Goal: Task Accomplishment & Management: Manage account settings

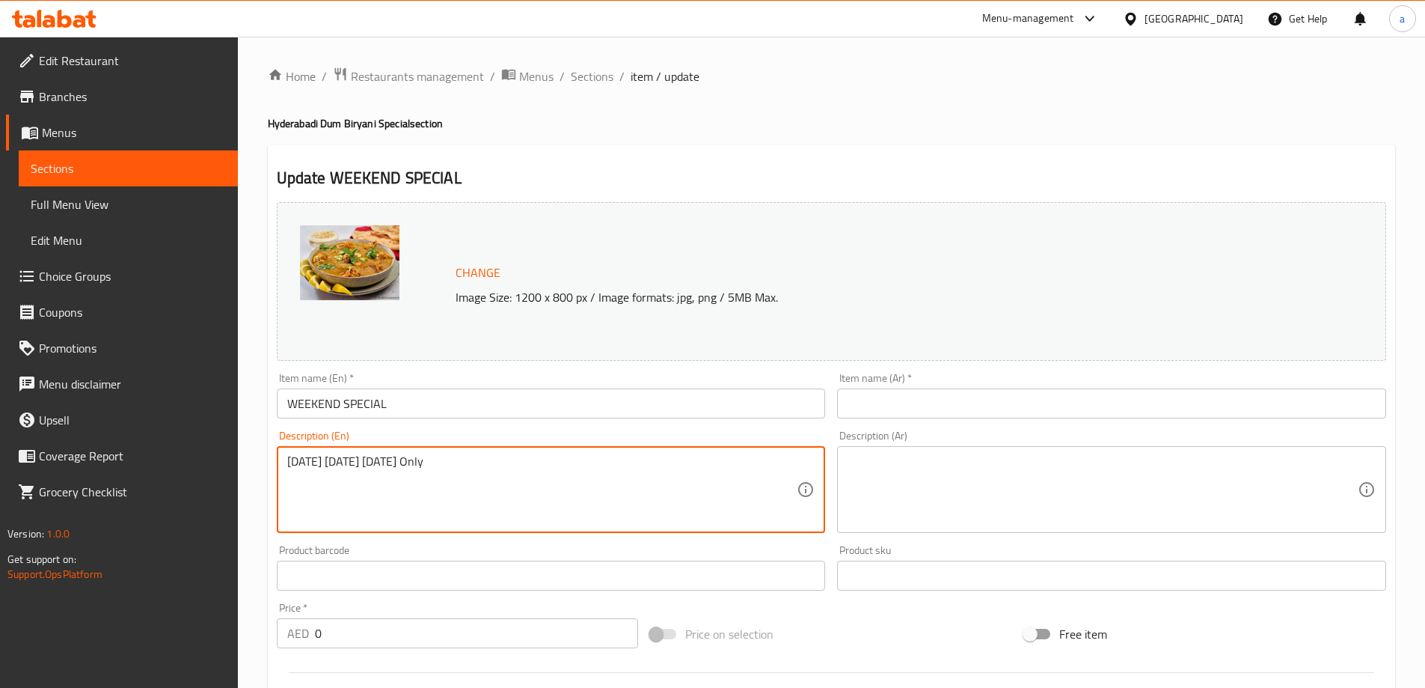
click at [588, 79] on span "Sections" at bounding box center [592, 76] width 43 height 18
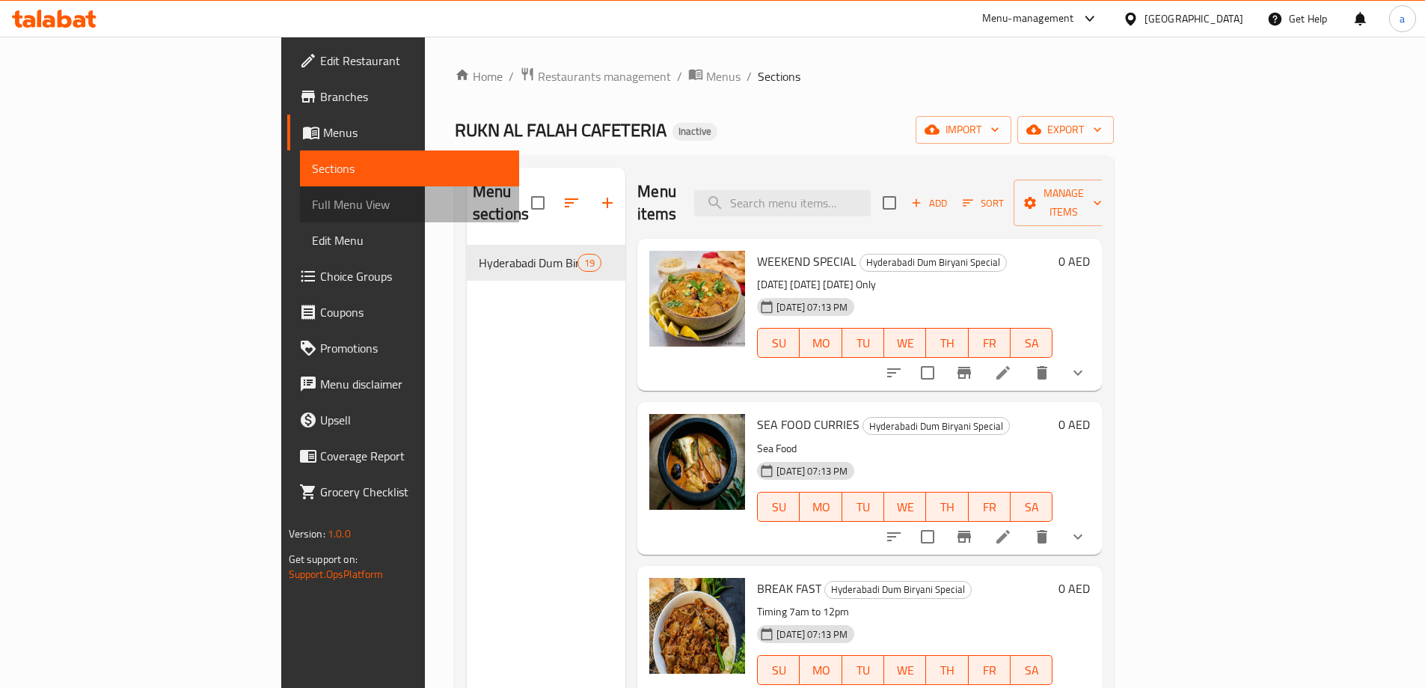
click at [300, 217] on link "Full Menu View" at bounding box center [409, 204] width 219 height 36
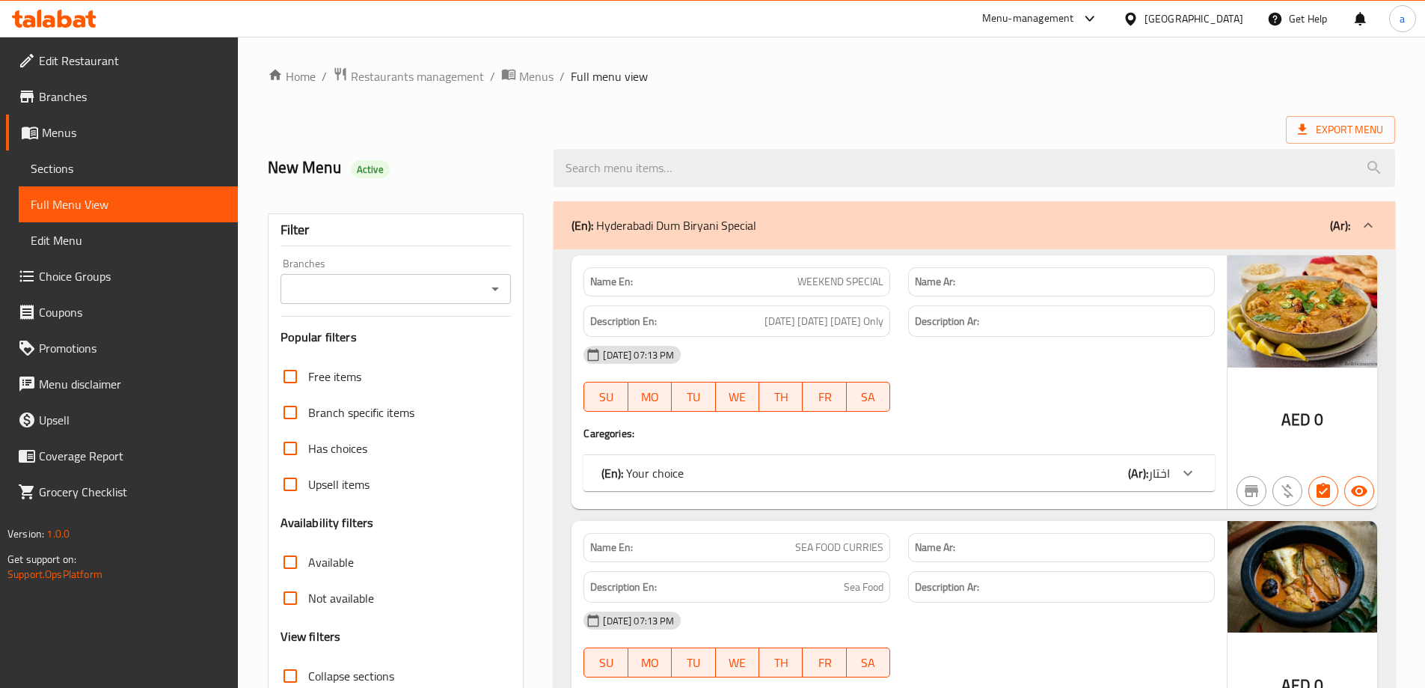
click at [829, 285] on span "WEEKEND SPECIAL" at bounding box center [841, 282] width 86 height 16
copy span "WEEKEND SPECIAL"
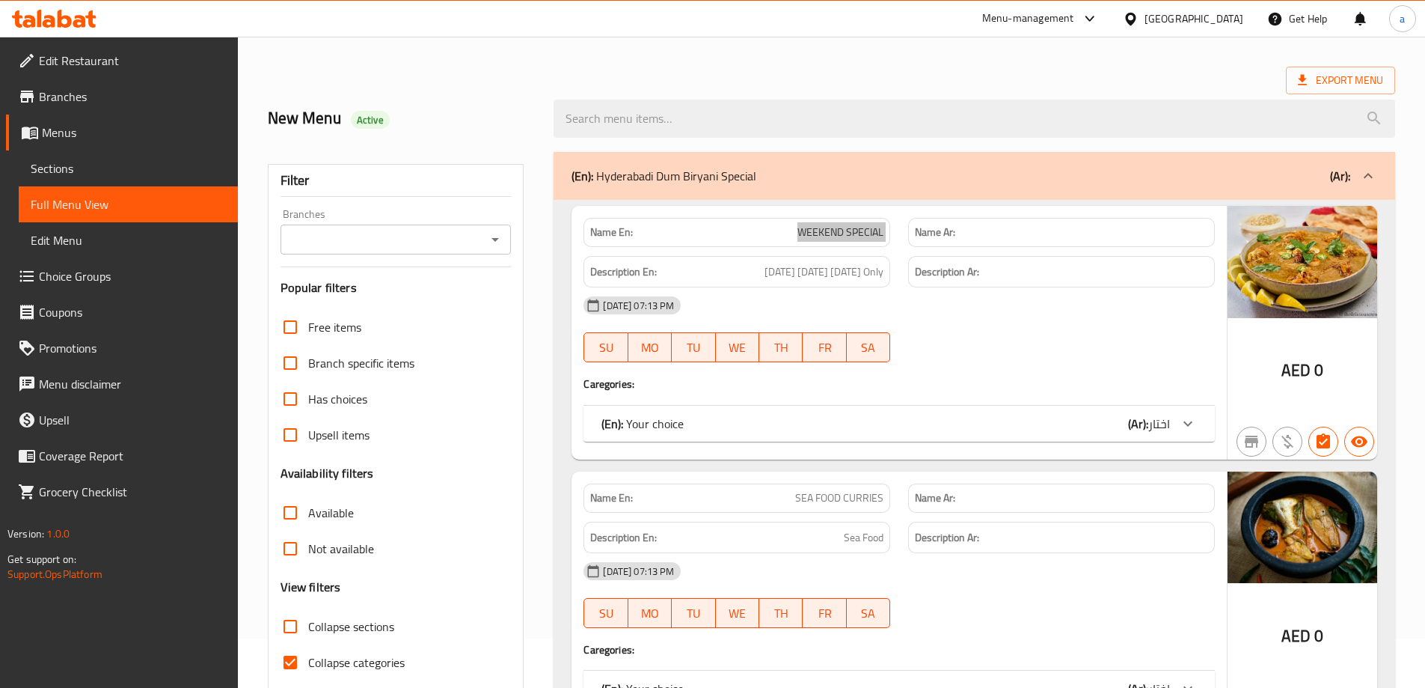
scroll to position [75, 0]
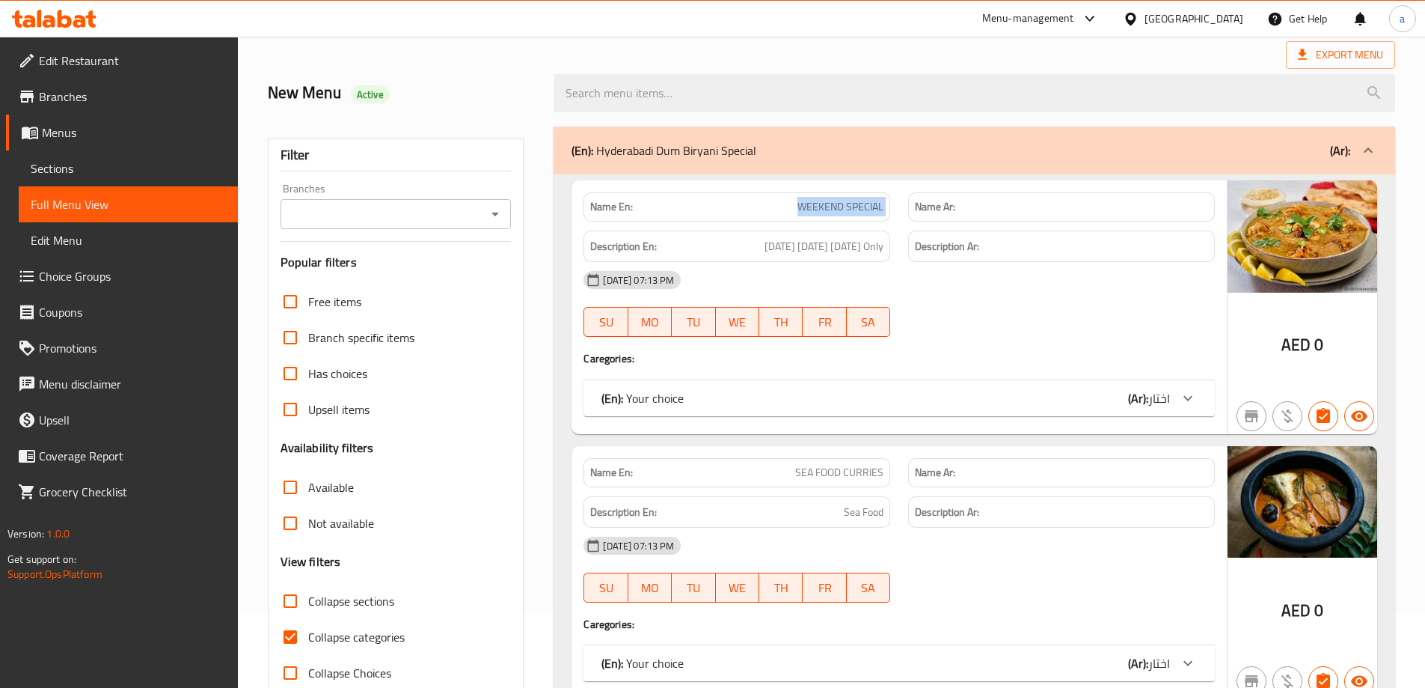
click at [973, 349] on div "Name En: WEEKEND SPECIAL Name Ar: Description En: [DATE] [DATE] [DATE] Only Des…" at bounding box center [899, 307] width 655 height 254
click at [1084, 402] on div "(En): Your choice (Ar): اختار" at bounding box center [885, 398] width 569 height 18
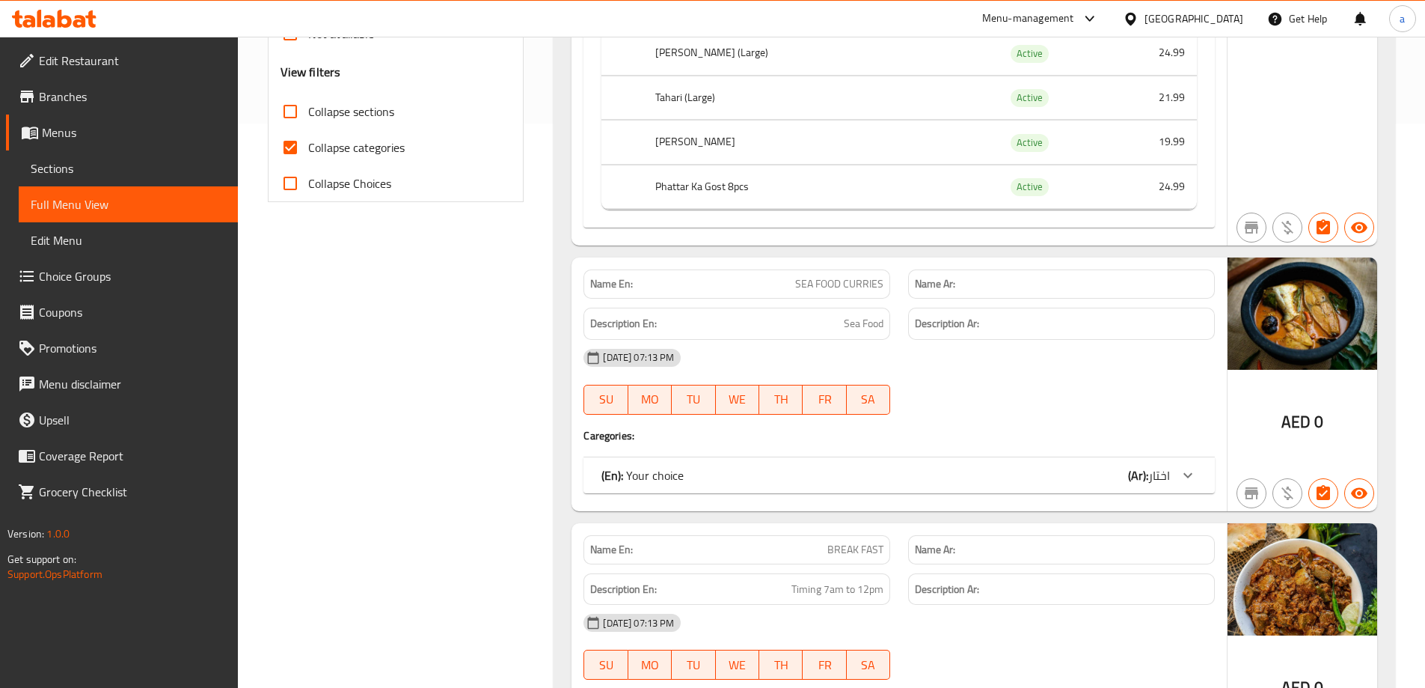
scroll to position [599, 0]
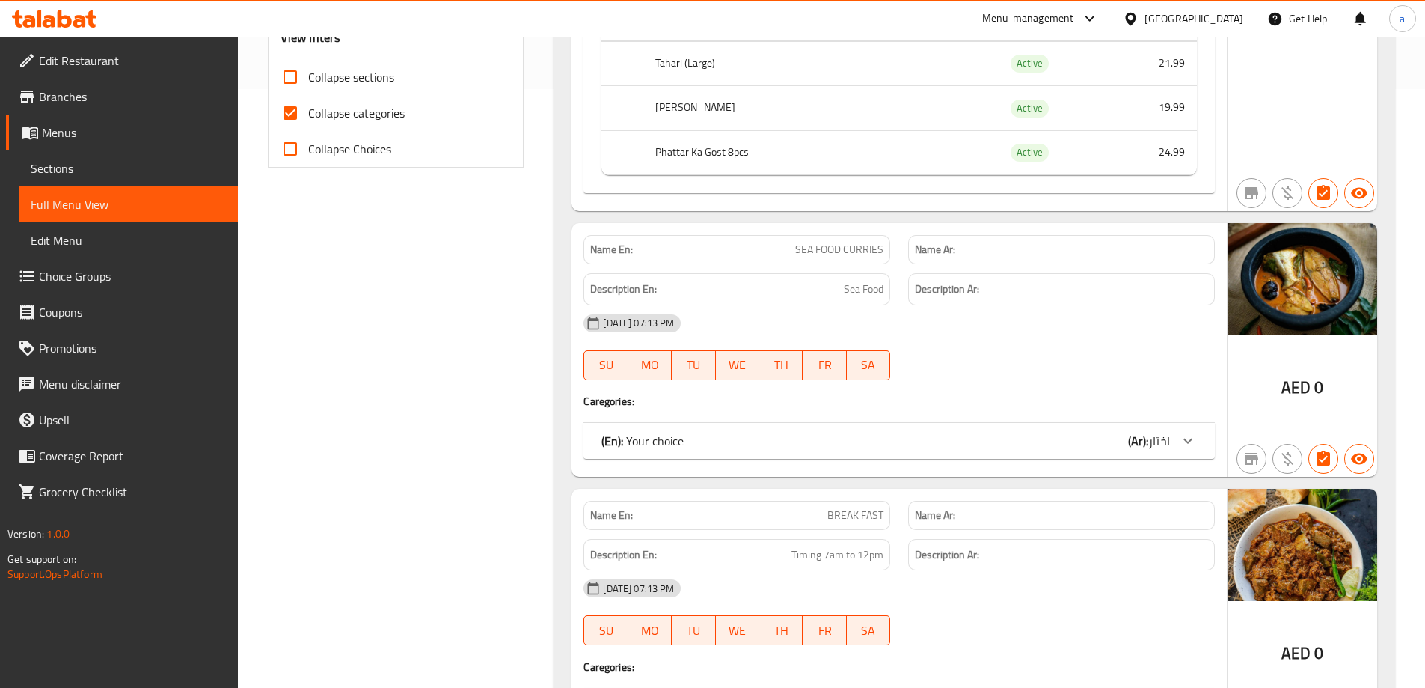
click at [854, 249] on span "SEA FOOD CURRIES" at bounding box center [839, 250] width 88 height 16
copy span "SEA FOOD CURRIES"
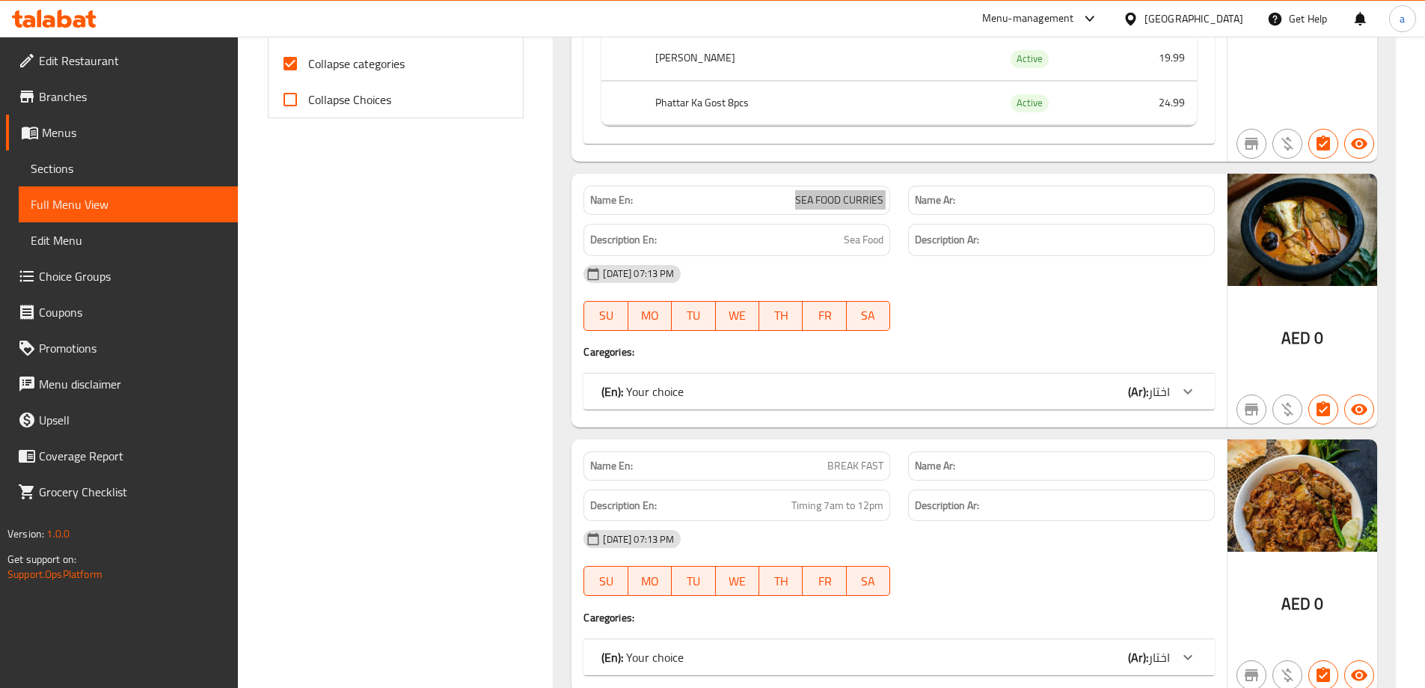
scroll to position [673, 0]
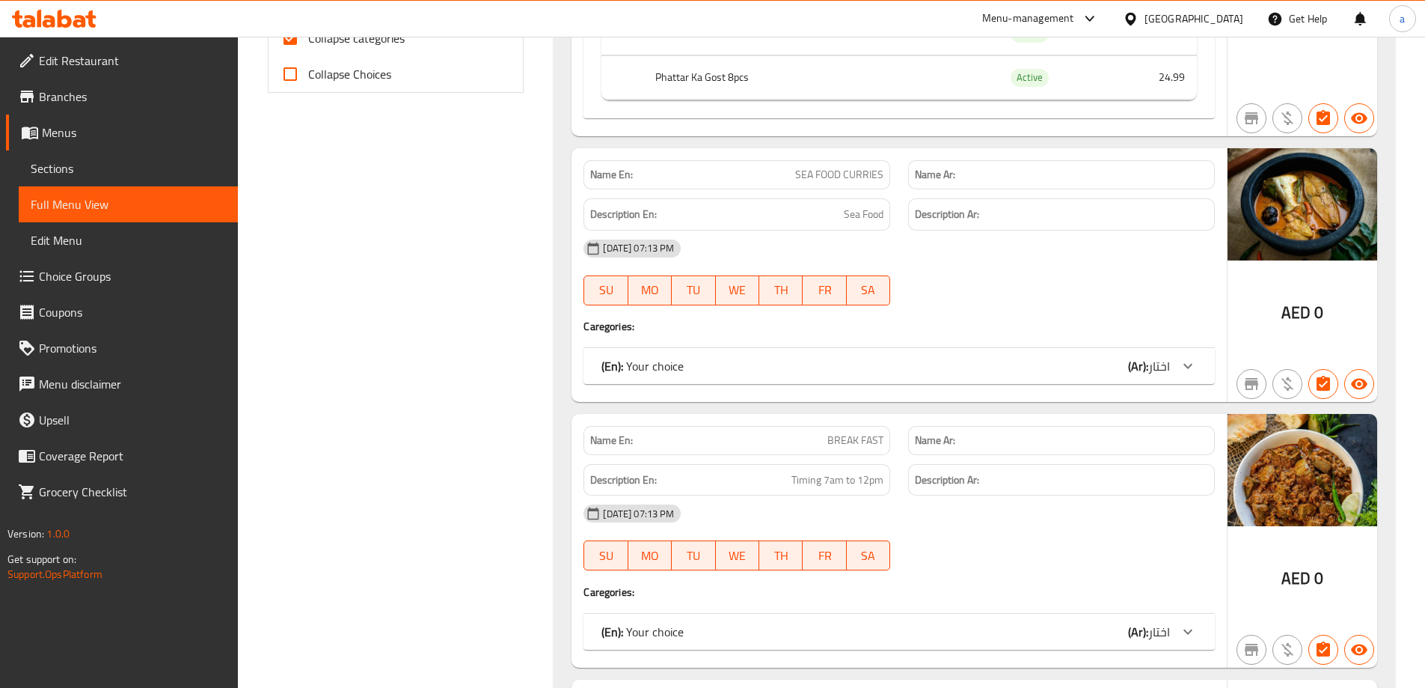
click at [851, 441] on span "BREAK FAST" at bounding box center [855, 440] width 56 height 16
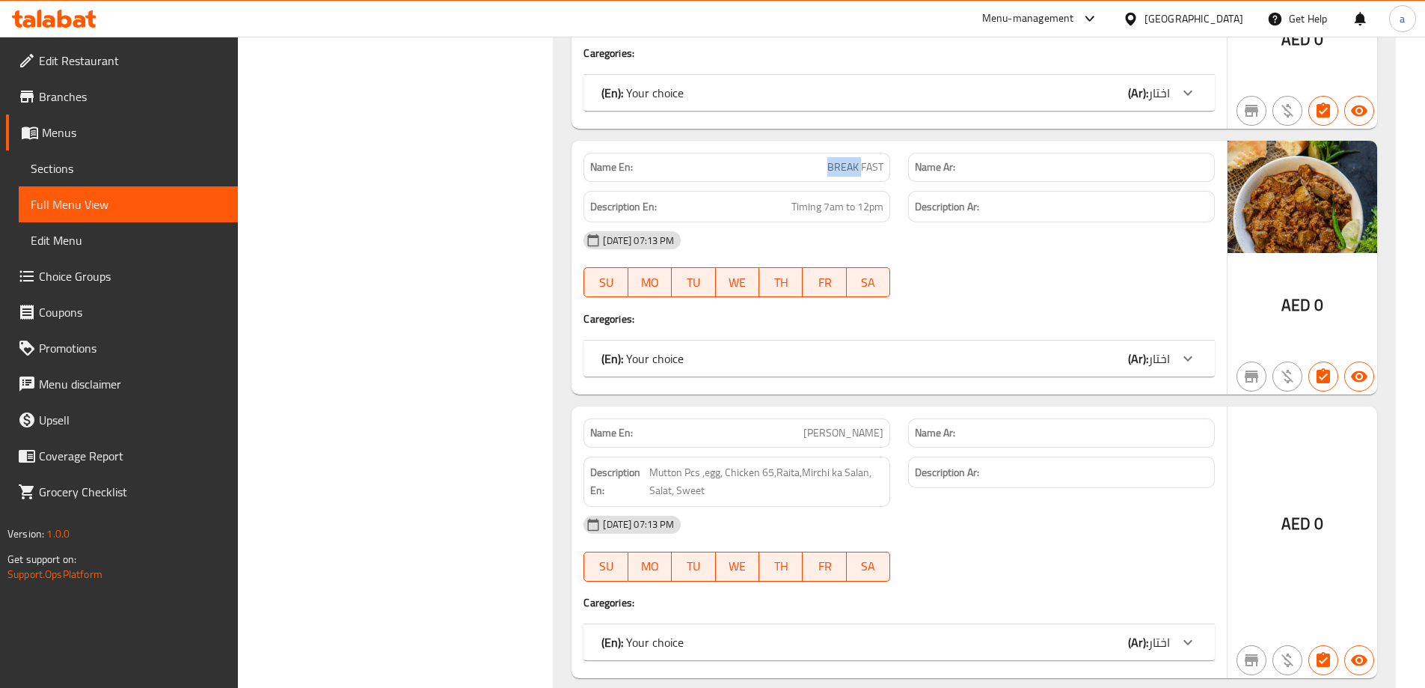
scroll to position [973, 0]
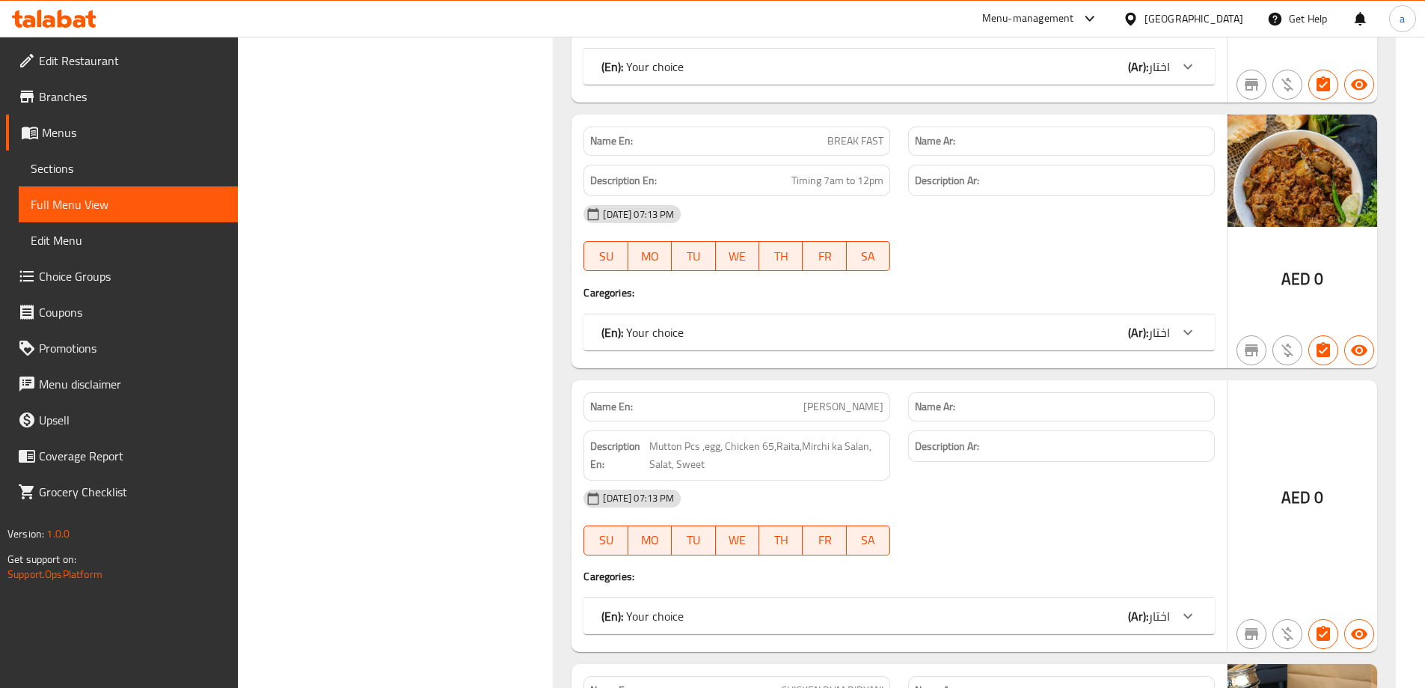
click at [806, 411] on span "[PERSON_NAME]" at bounding box center [843, 407] width 80 height 16
drag, startPoint x: 806, startPoint y: 411, endPoint x: 848, endPoint y: 411, distance: 41.9
click at [809, 411] on span "[PERSON_NAME]" at bounding box center [843, 407] width 80 height 16
click at [872, 406] on span "[PERSON_NAME]" at bounding box center [843, 407] width 80 height 16
copy span "[PERSON_NAME]"
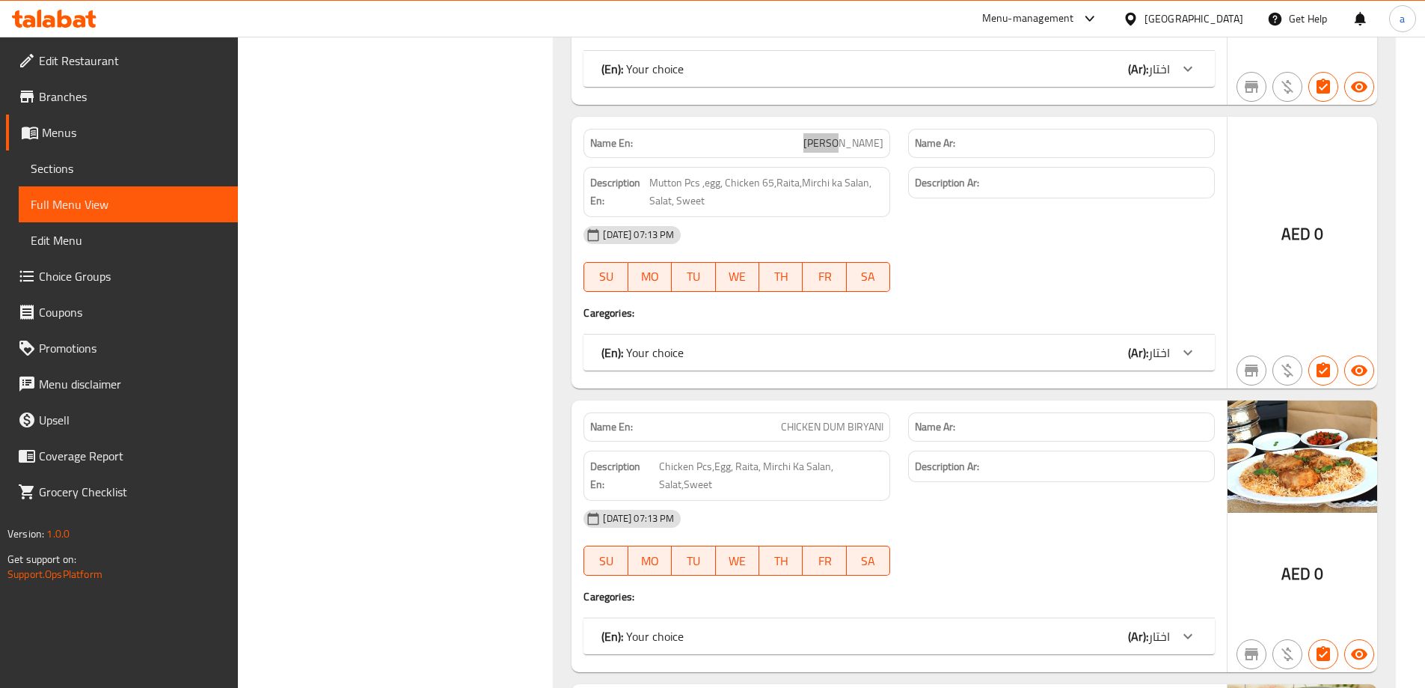
scroll to position [1272, 0]
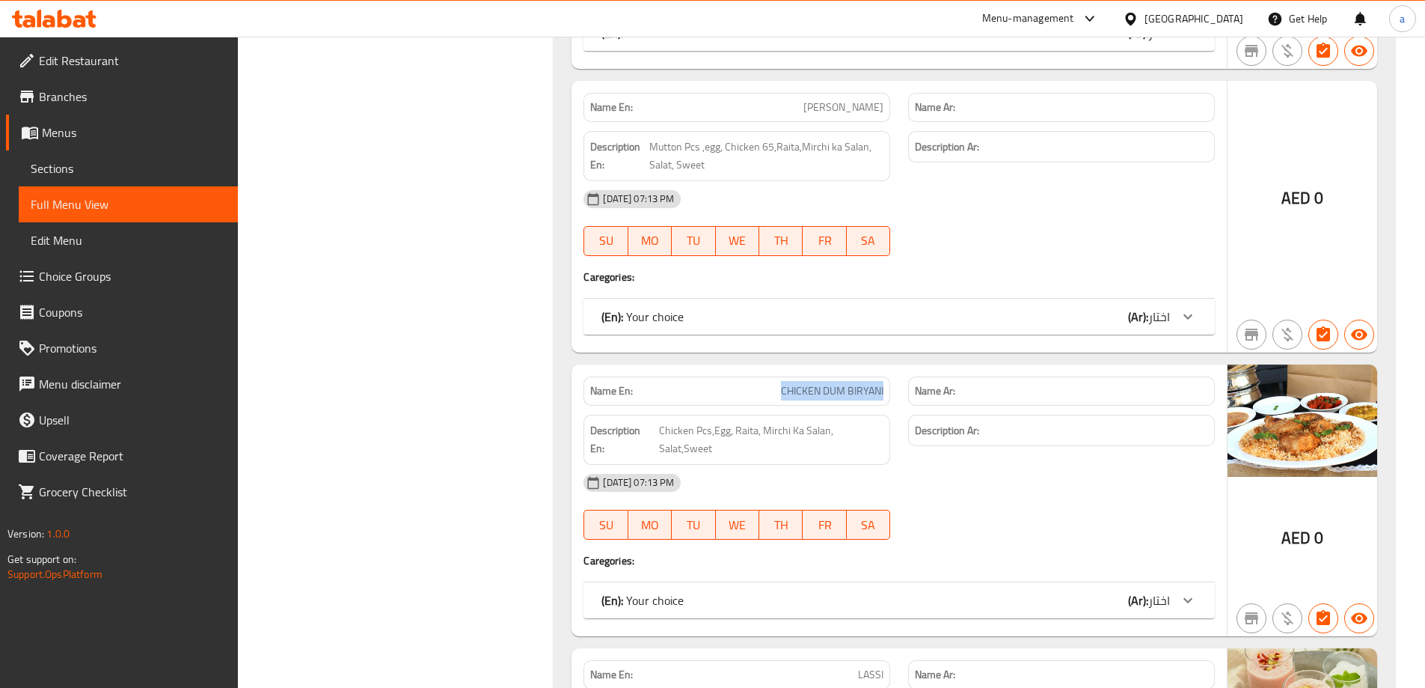
drag, startPoint x: 777, startPoint y: 384, endPoint x: 911, endPoint y: 394, distance: 135.1
click at [911, 394] on div "Name En: CHICKEN DUM BIRYANI Name Ar:" at bounding box center [899, 390] width 649 height 47
copy span "CHICKEN DUM BIRYANI"
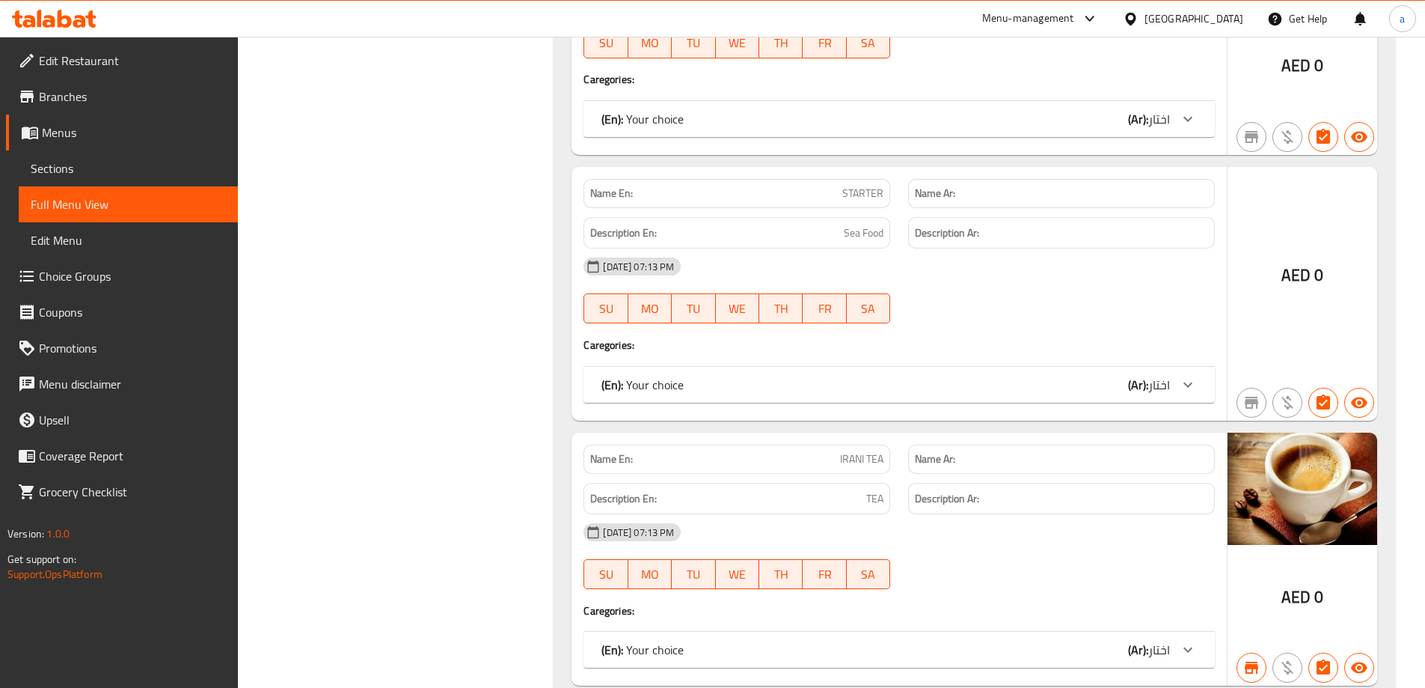
scroll to position [4995, 0]
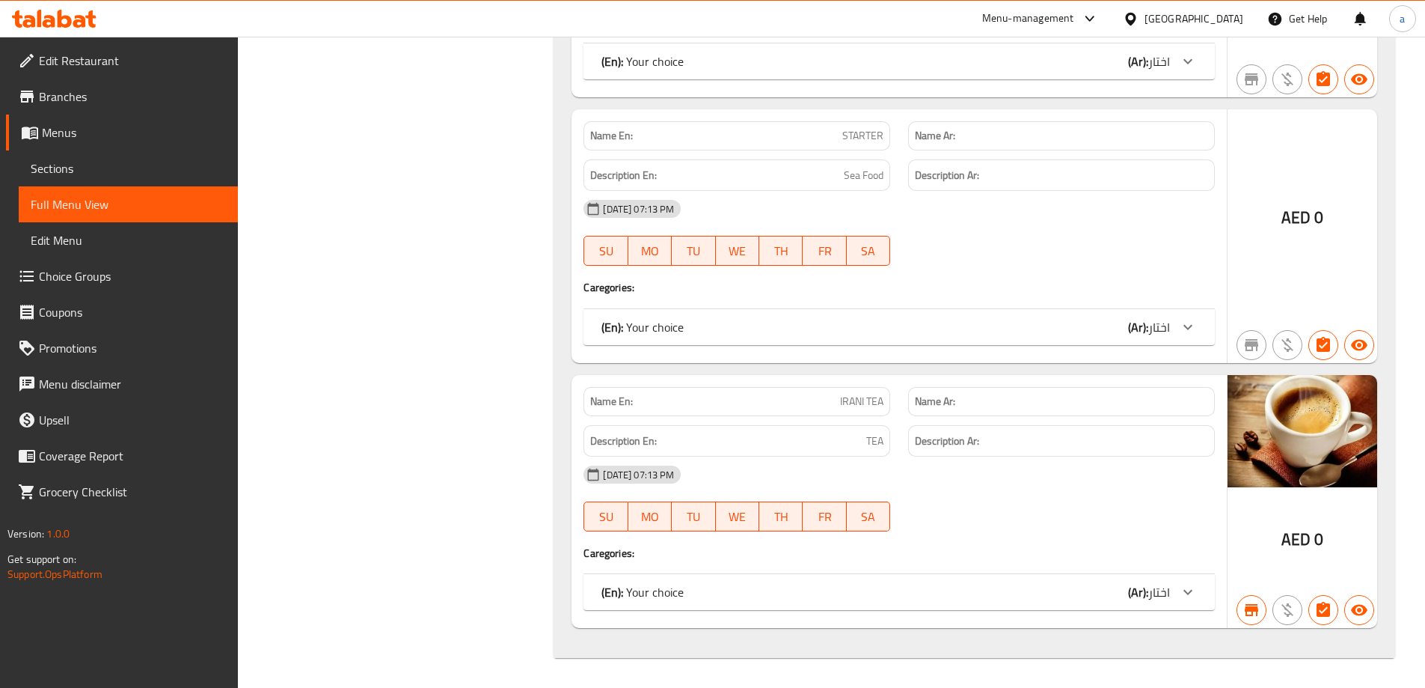
drag, startPoint x: 144, startPoint y: 166, endPoint x: 224, endPoint y: 209, distance: 91.7
click at [144, 166] on span "Sections" at bounding box center [128, 168] width 195 height 18
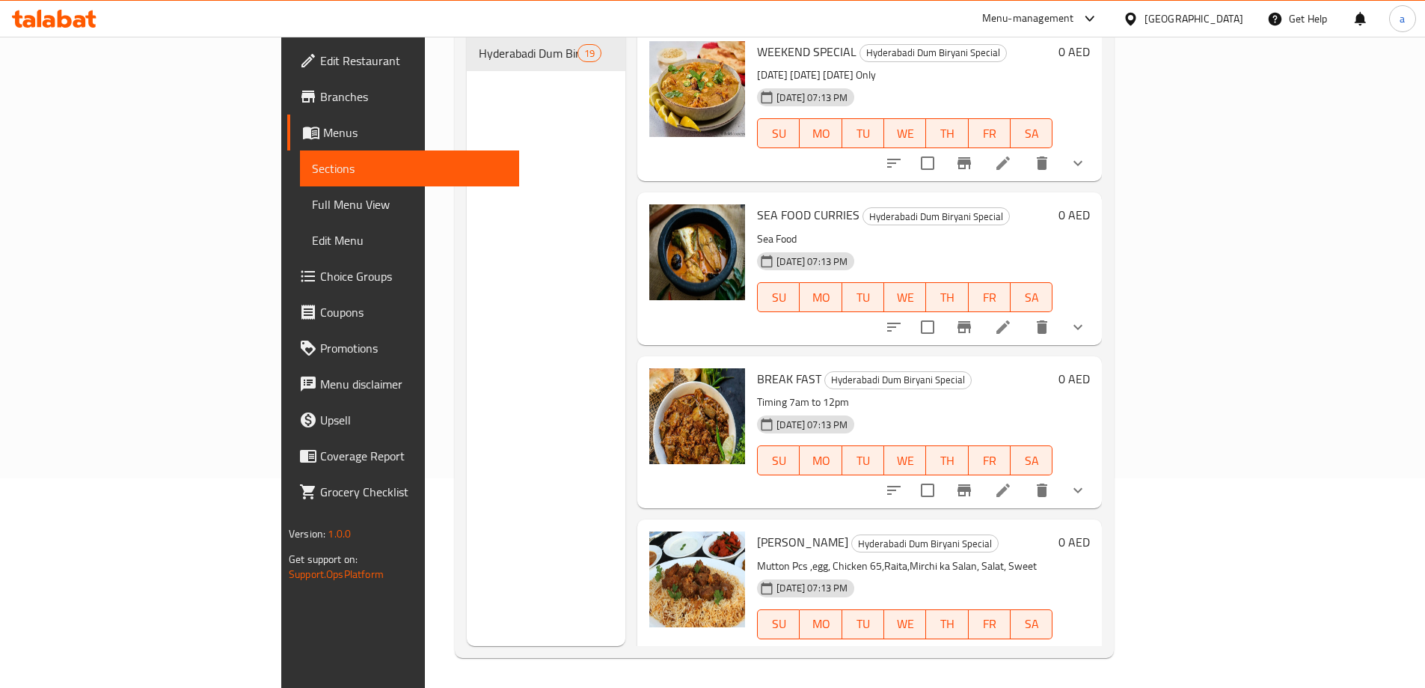
scroll to position [209, 0]
click at [312, 196] on span "Full Menu View" at bounding box center [409, 204] width 195 height 18
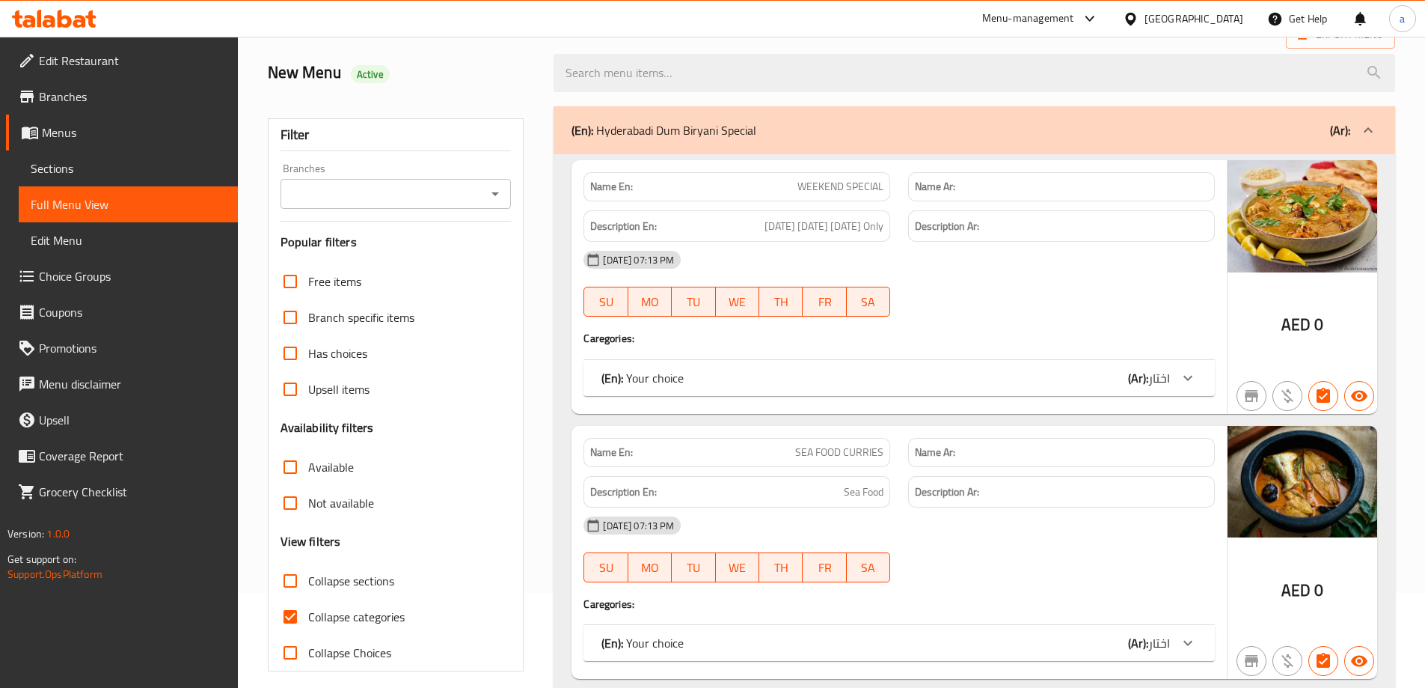
scroll to position [224, 0]
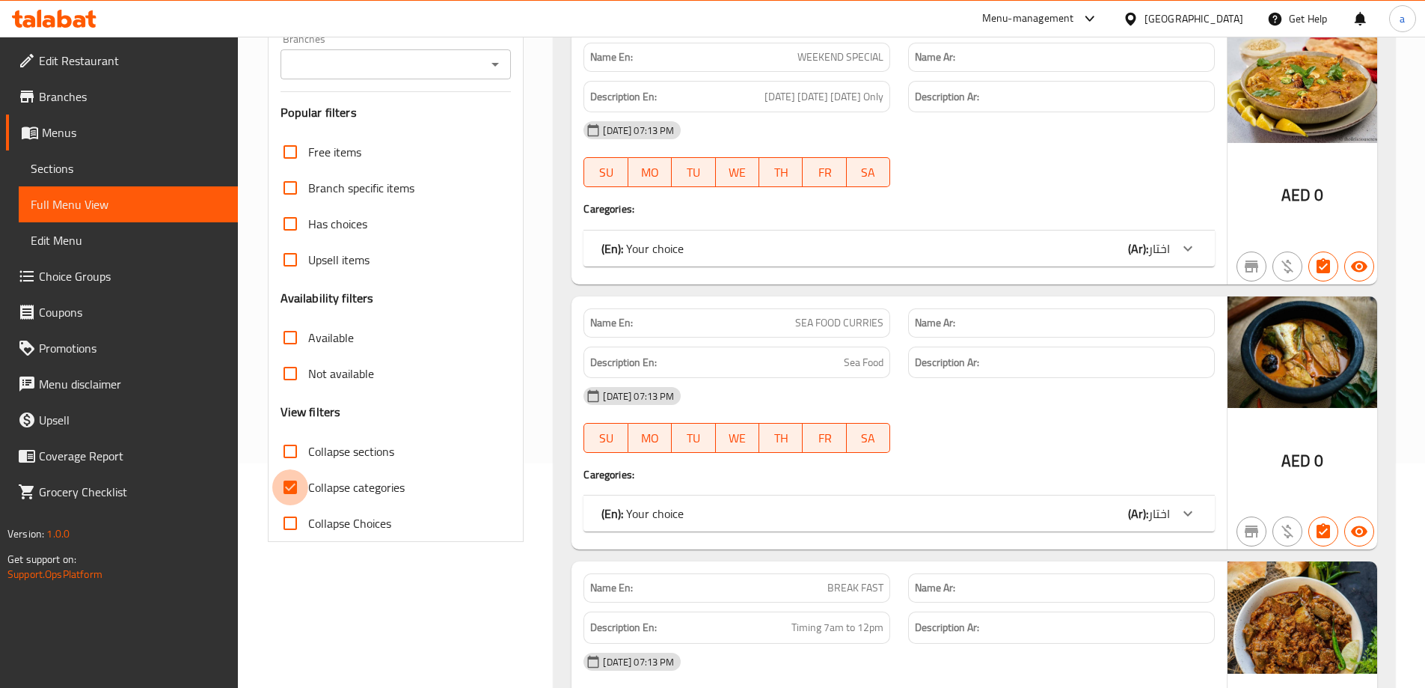
click at [285, 492] on input "Collapse categories" at bounding box center [290, 487] width 36 height 36
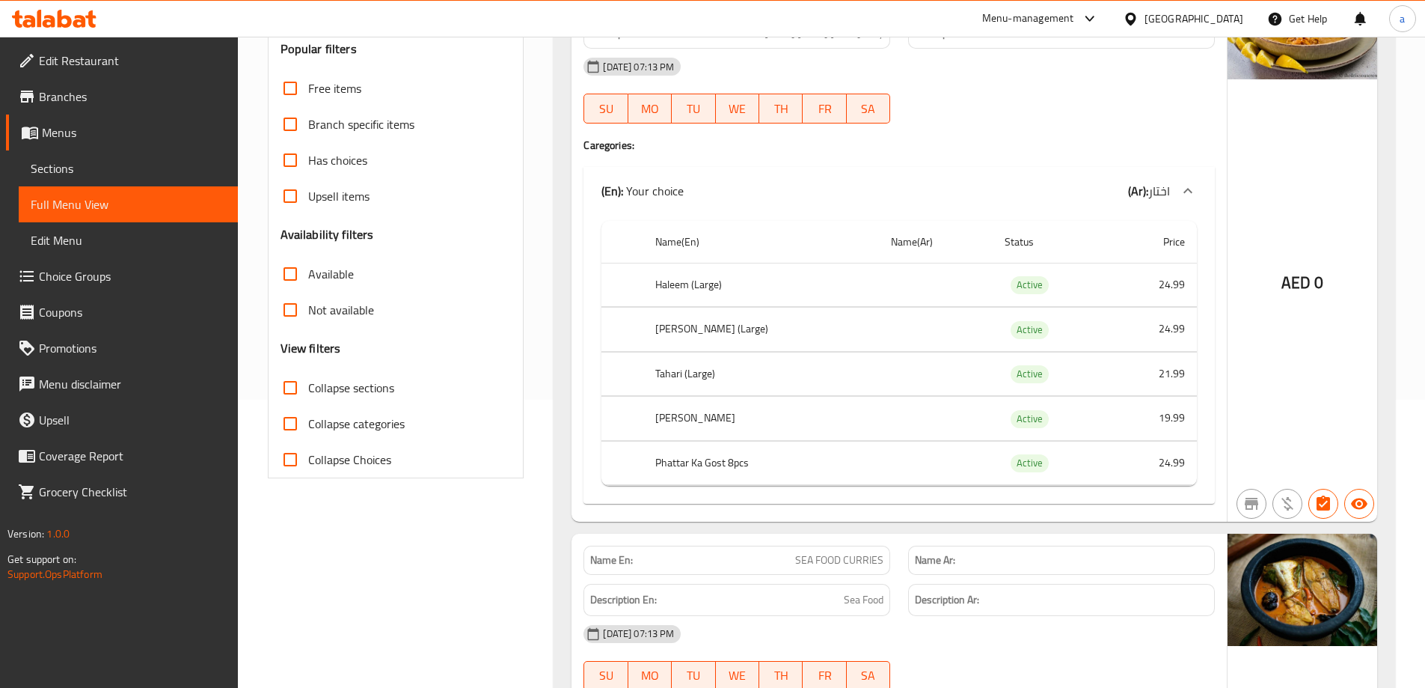
scroll to position [299, 0]
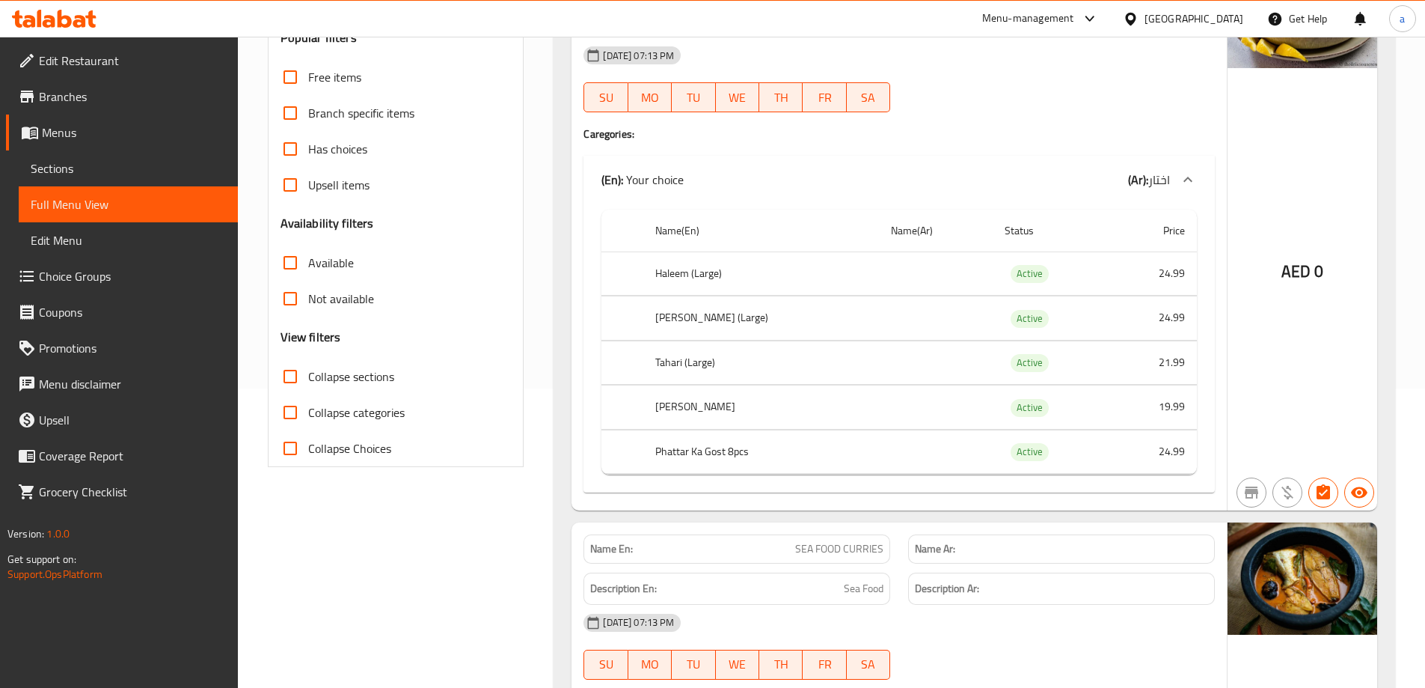
click at [293, 405] on input "Collapse categories" at bounding box center [290, 412] width 36 height 36
checkbox input "true"
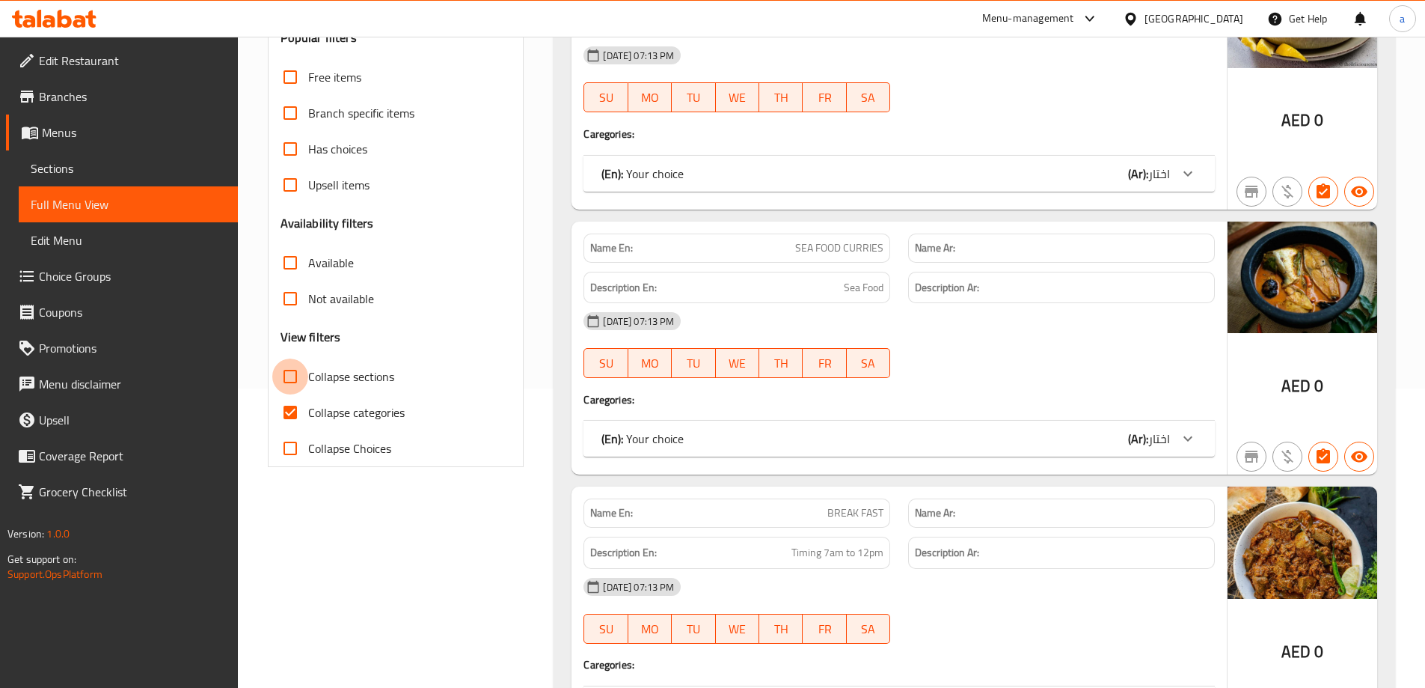
click at [298, 381] on input "Collapse sections" at bounding box center [290, 376] width 36 height 36
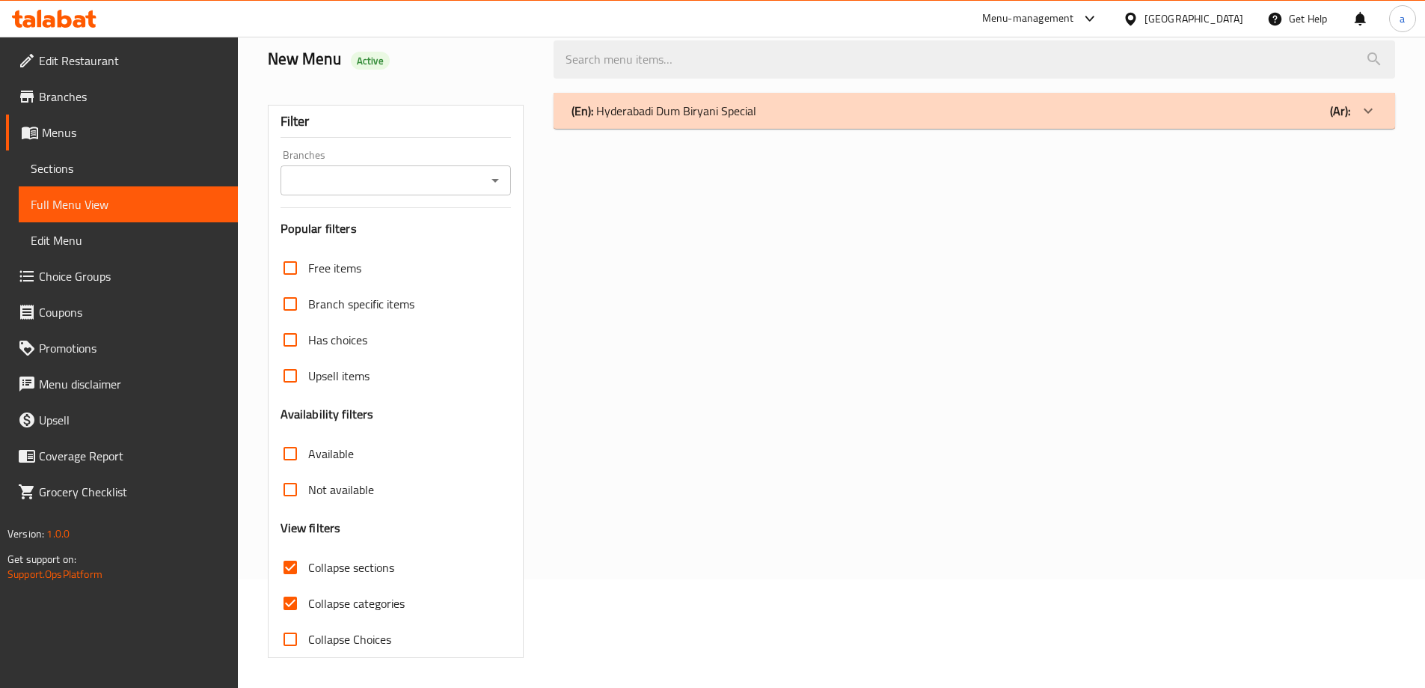
scroll to position [108, 0]
click at [281, 563] on input "Collapse sections" at bounding box center [290, 567] width 36 height 36
checkbox input "false"
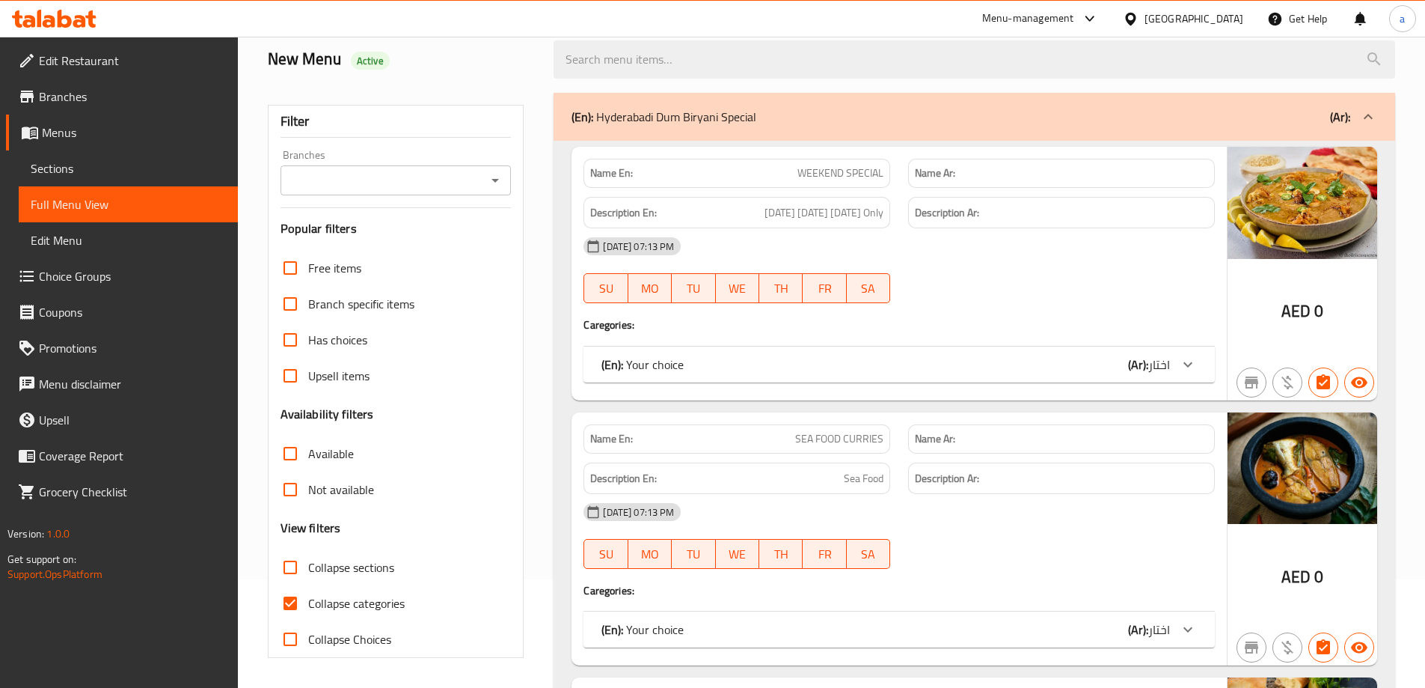
scroll to position [299, 0]
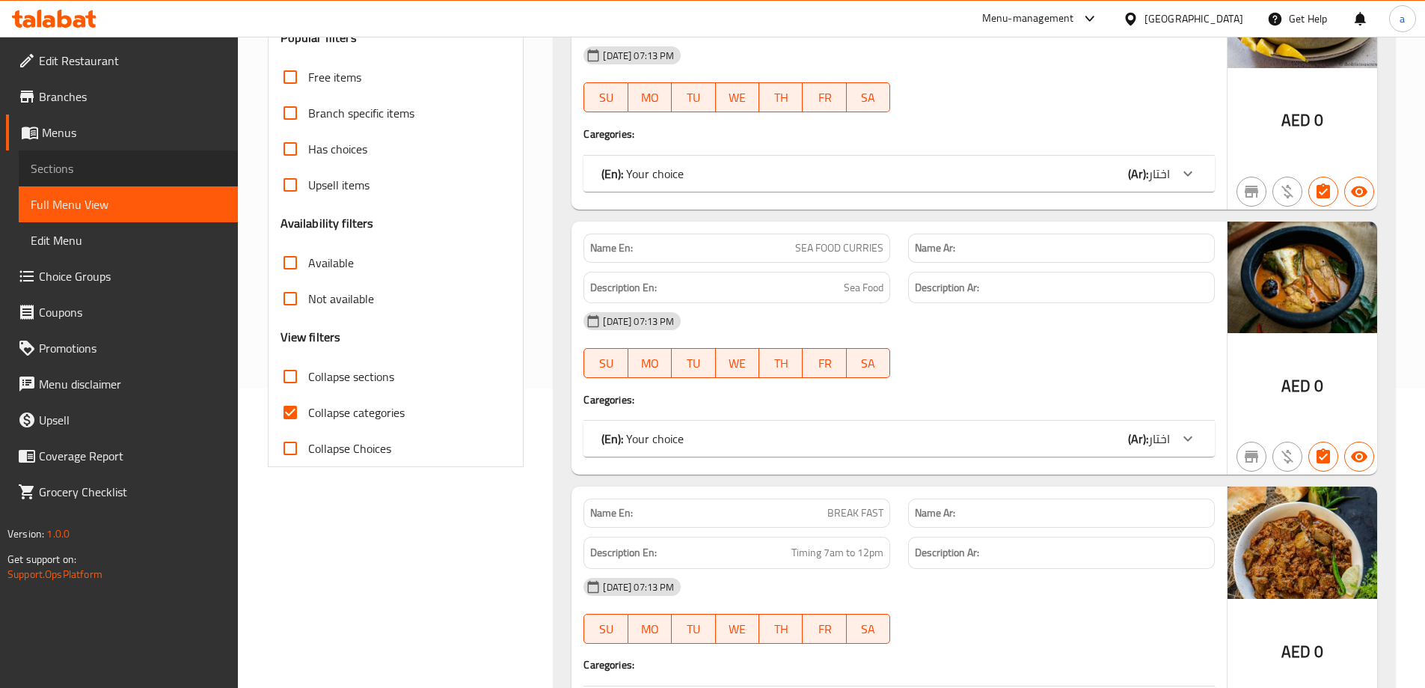
click at [111, 165] on span "Sections" at bounding box center [128, 168] width 195 height 18
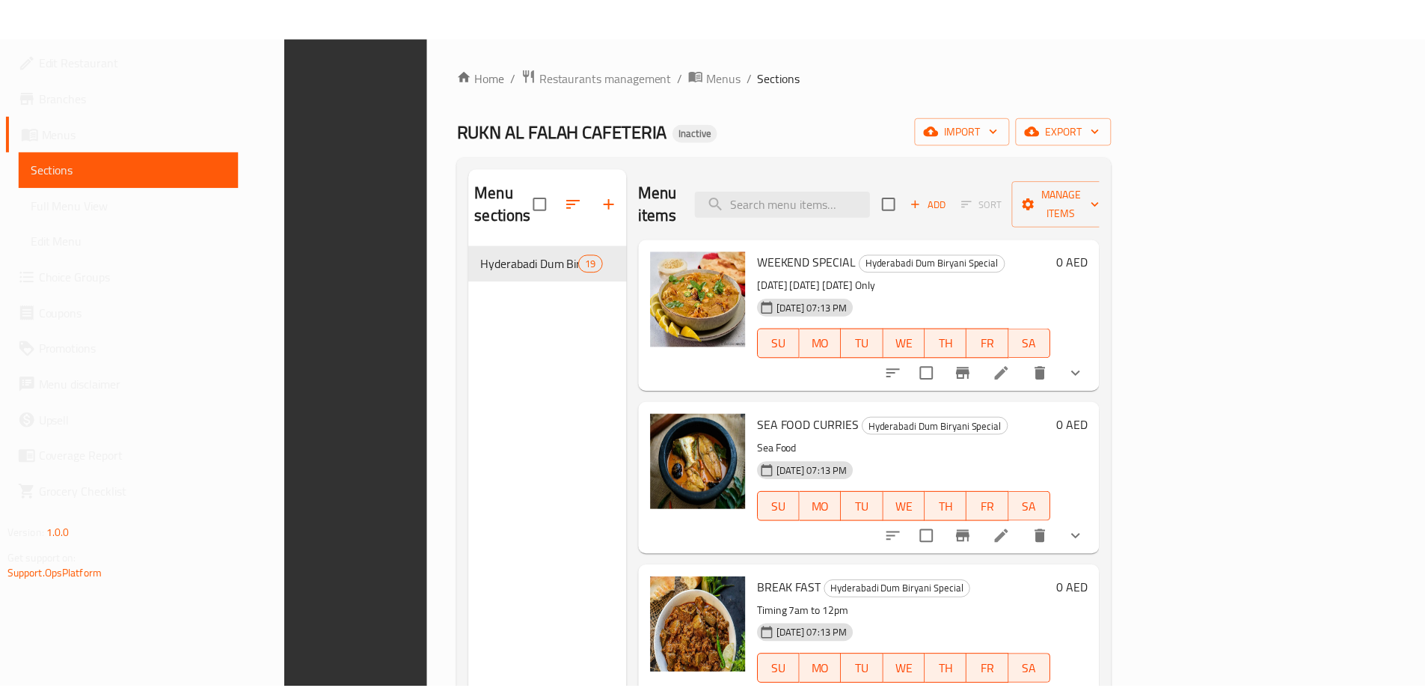
scroll to position [209, 0]
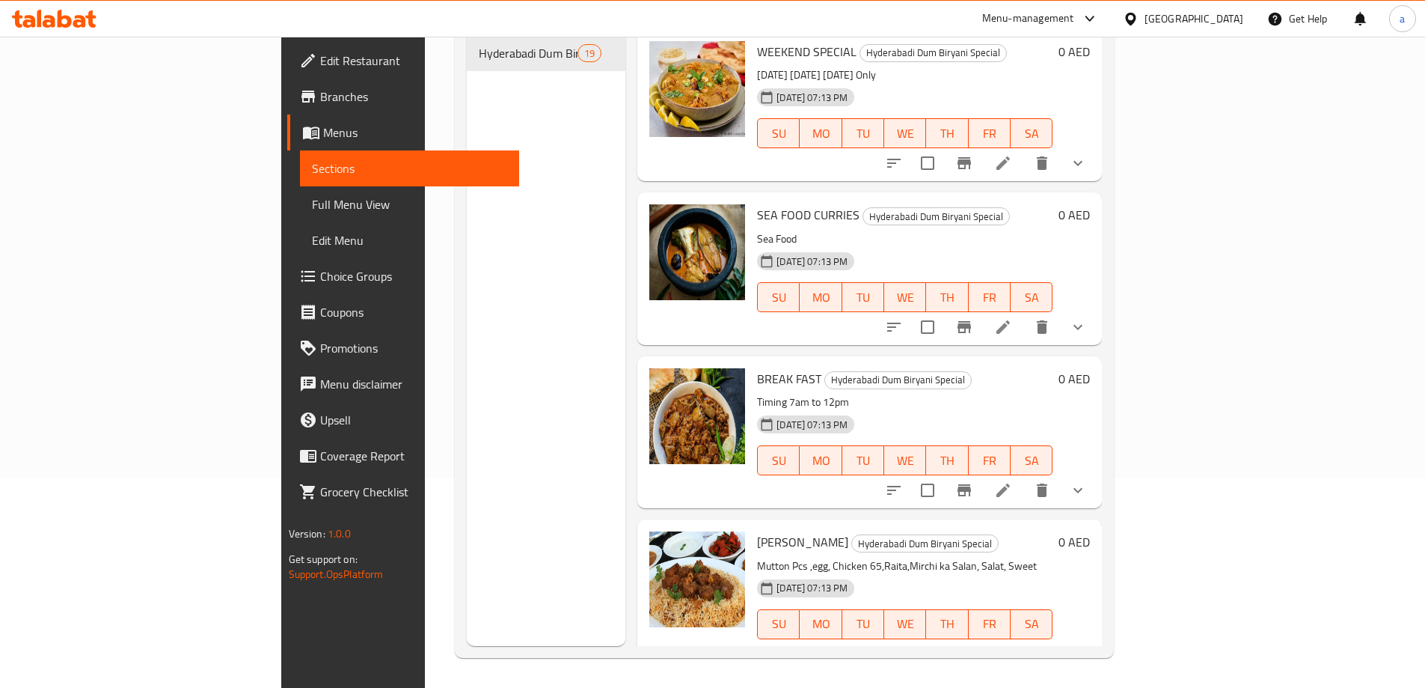
click at [312, 207] on span "Full Menu View" at bounding box center [409, 204] width 195 height 18
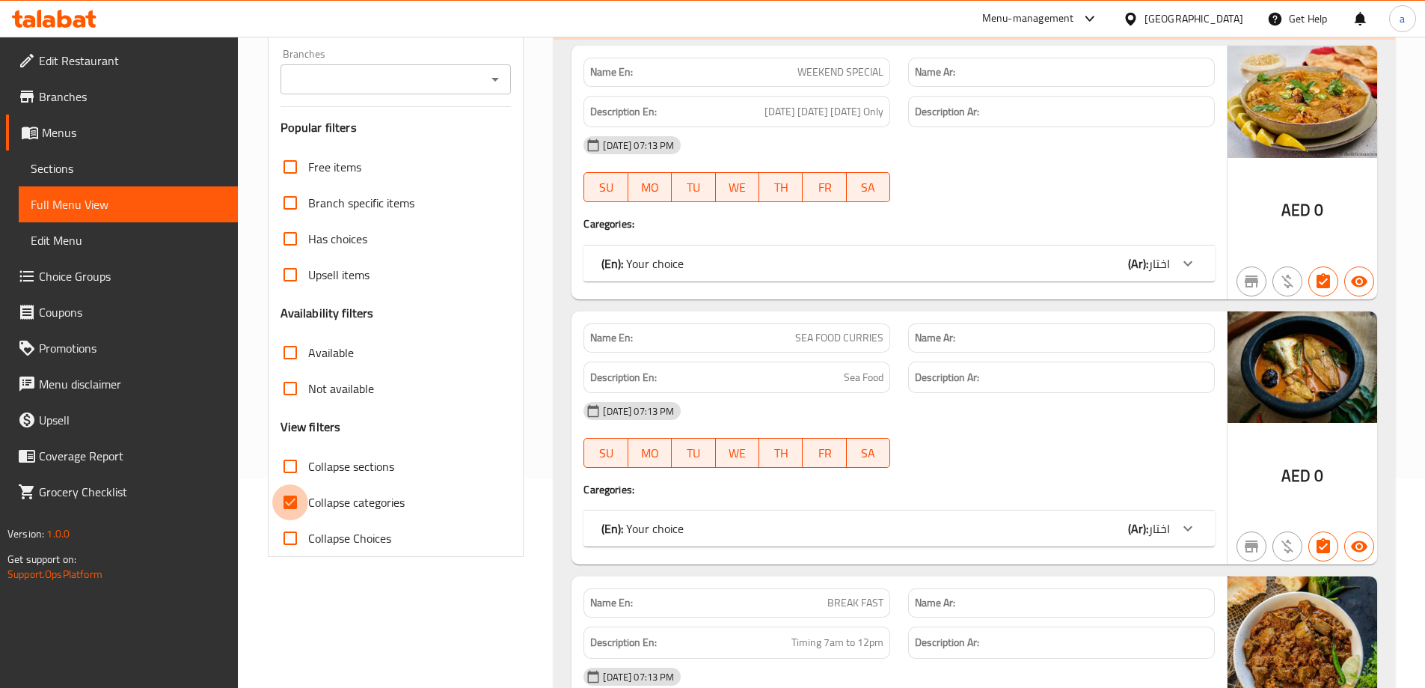
click at [300, 487] on input "Collapse categories" at bounding box center [290, 502] width 36 height 36
checkbox input "false"
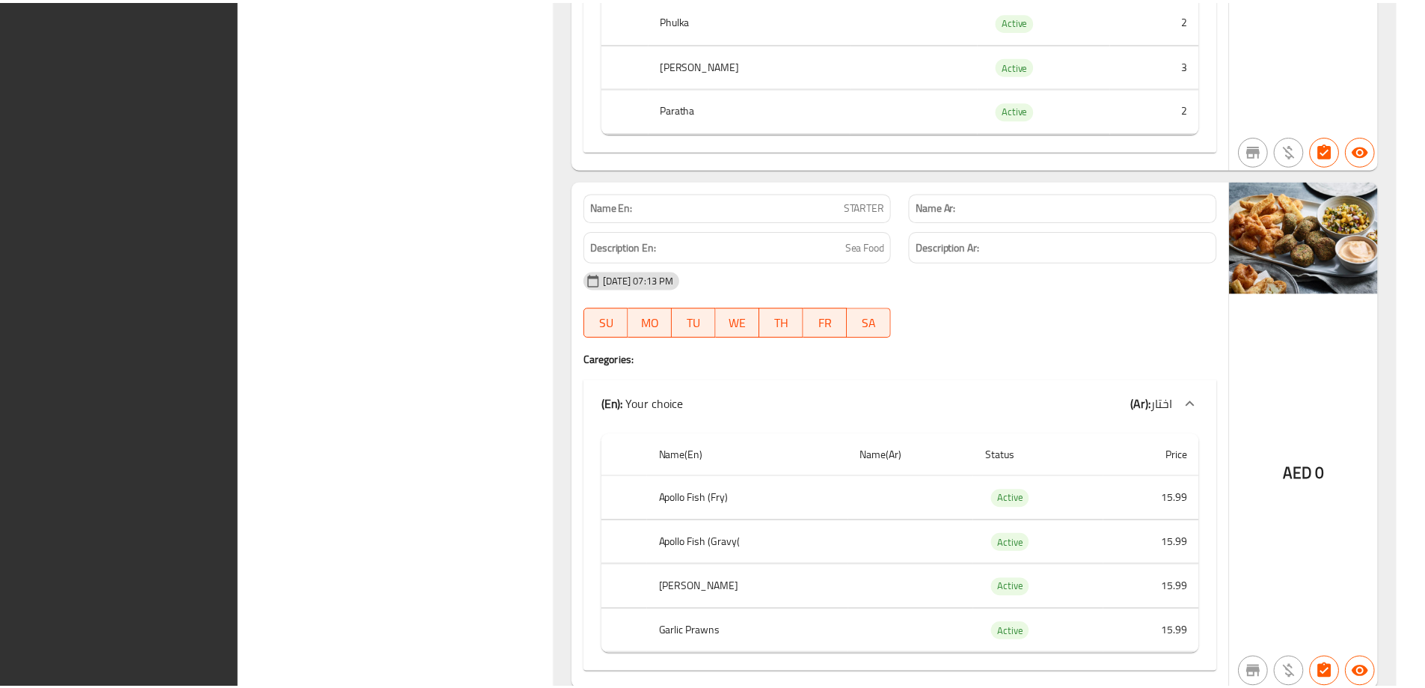
scroll to position [10727, 0]
